Goal: Register for event/course

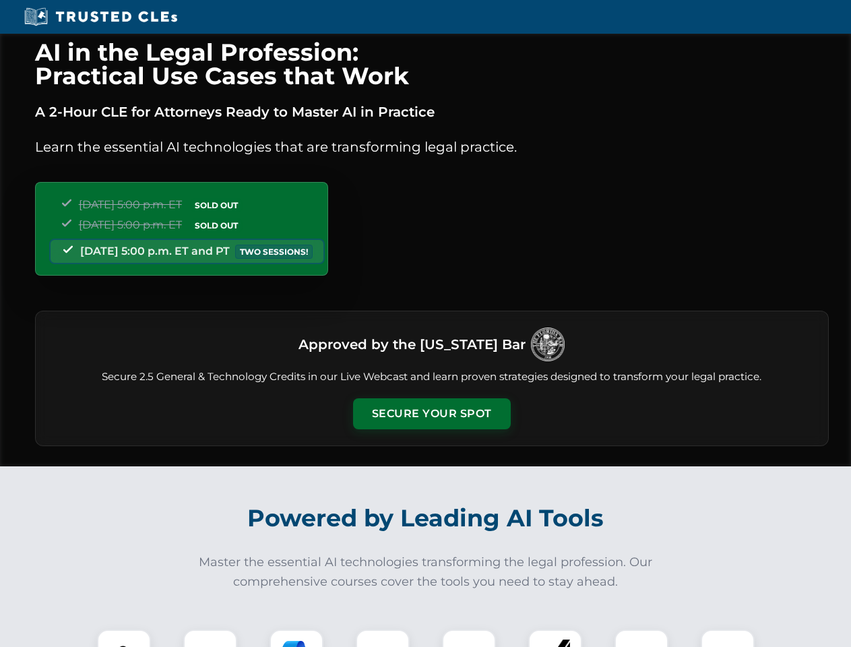
click at [431, 414] on button "Secure Your Spot" at bounding box center [432, 413] width 158 height 31
click at [124, 638] on img at bounding box center [123, 656] width 39 height 39
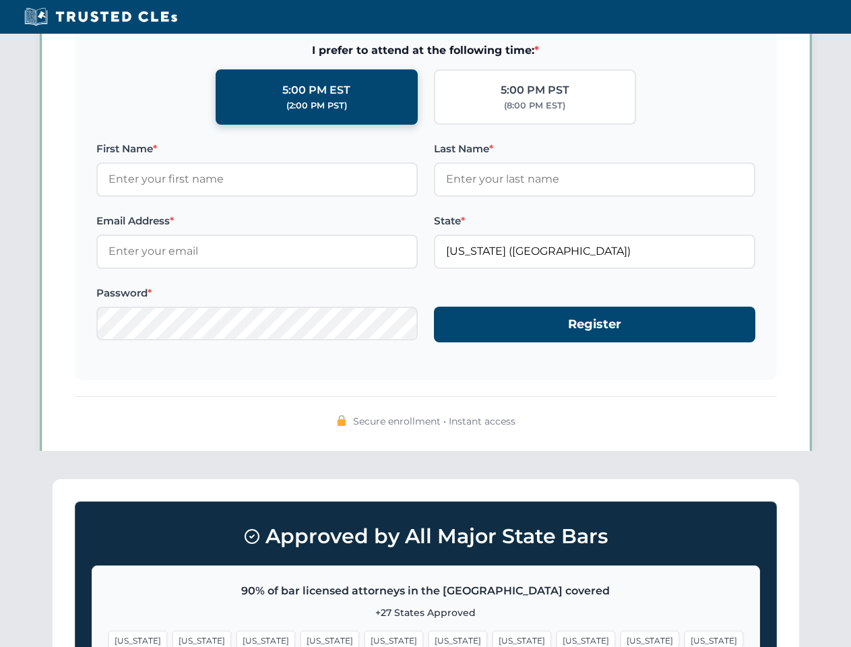
click at [493, 638] on span "[US_STATE]" at bounding box center [522, 641] width 59 height 20
click at [621, 638] on span "[US_STATE]" at bounding box center [650, 641] width 59 height 20
